Goal: Entertainment & Leisure: Consume media (video, audio)

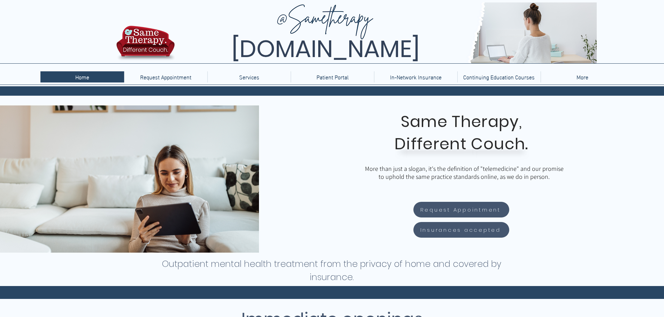
click at [593, 76] on div "More" at bounding box center [581, 76] width 79 height 11
click at [587, 76] on p "More" at bounding box center [582, 76] width 19 height 11
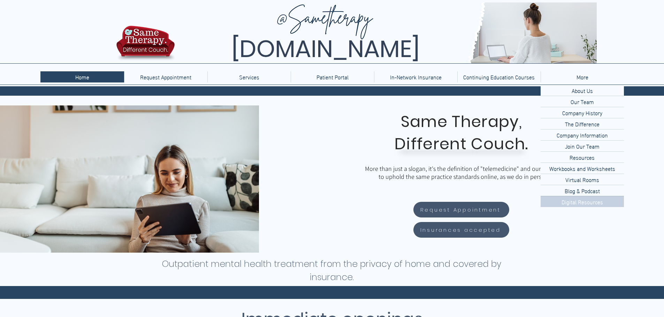
click at [582, 200] on p "Digital Resources" at bounding box center [581, 201] width 47 height 11
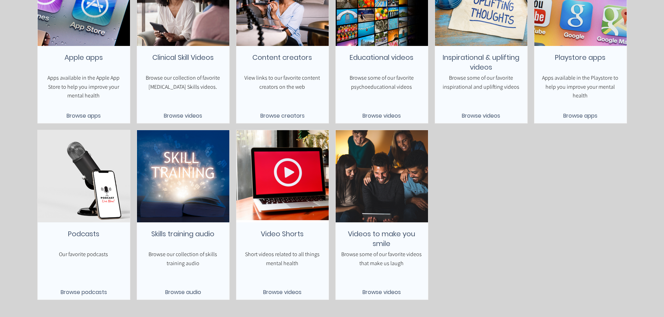
scroll to position [209, 0]
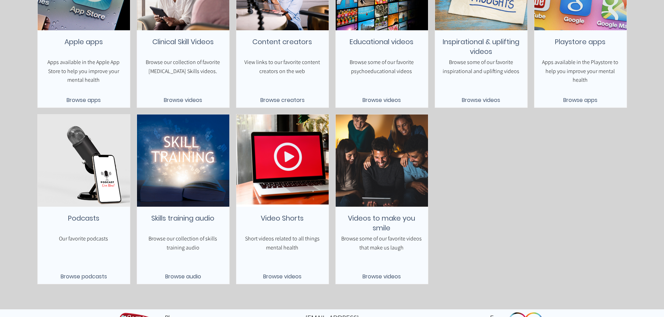
click at [285, 218] on span "Video Shorts" at bounding box center [282, 219] width 43 height 10
click at [277, 278] on span "Browse videos" at bounding box center [282, 276] width 38 height 9
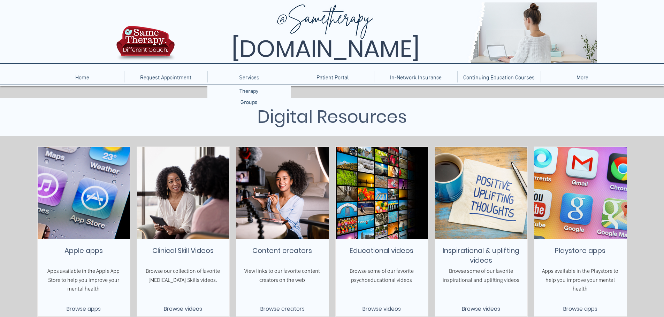
scroll to position [209, 0]
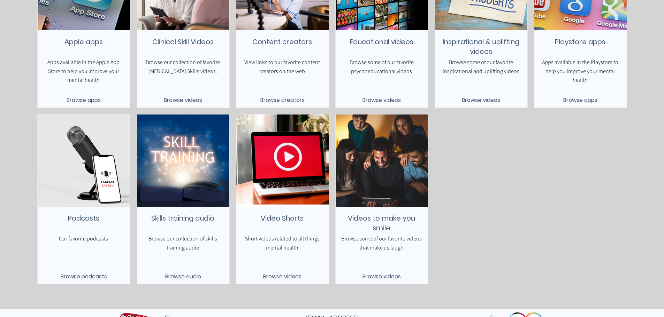
click at [392, 280] on span "Browse videos" at bounding box center [381, 276] width 38 height 9
